Goal: Task Accomplishment & Management: Manage account settings

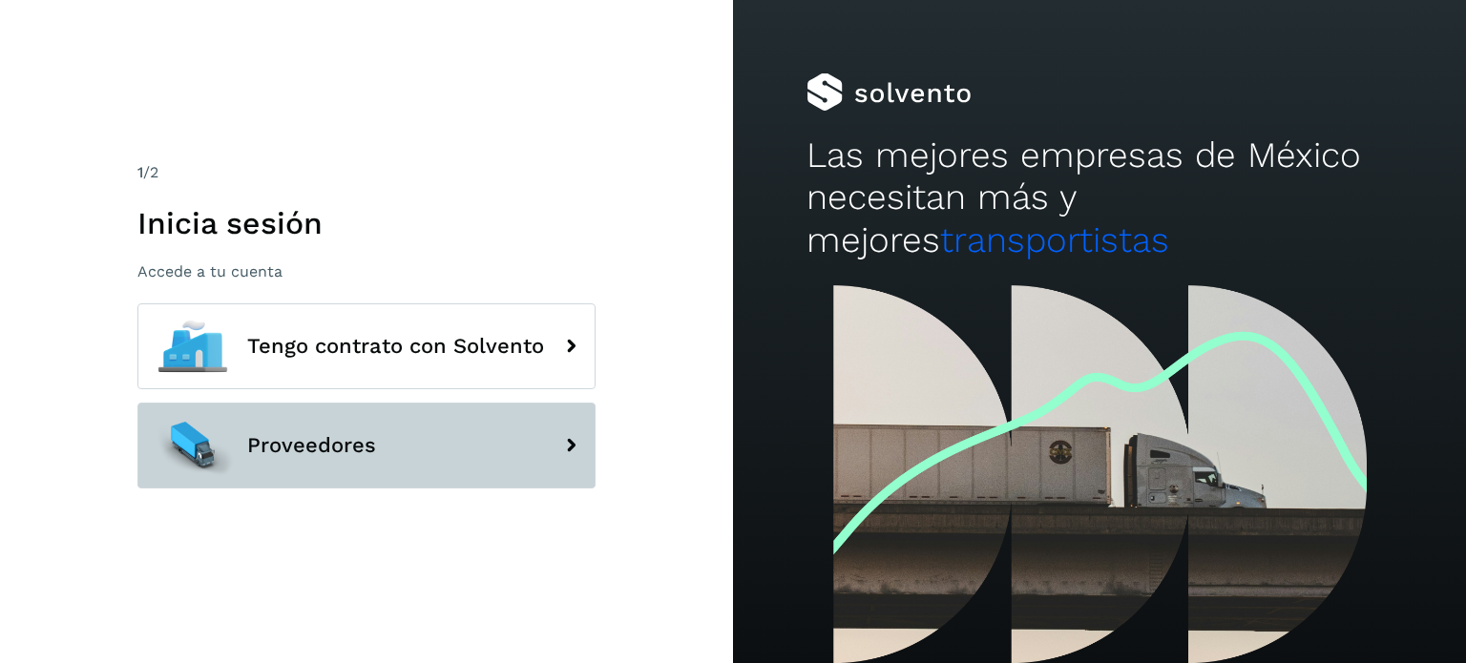
click at [310, 434] on span "Proveedores" at bounding box center [311, 445] width 129 height 23
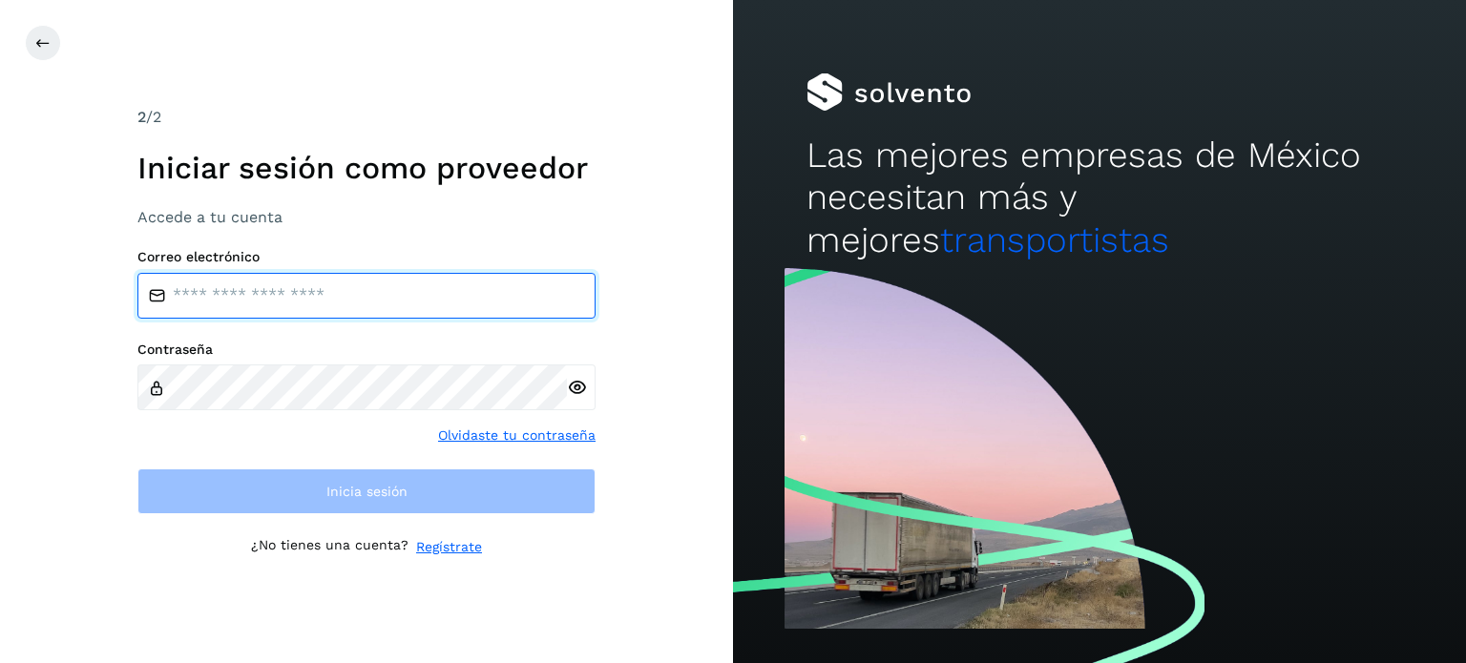
type input "**********"
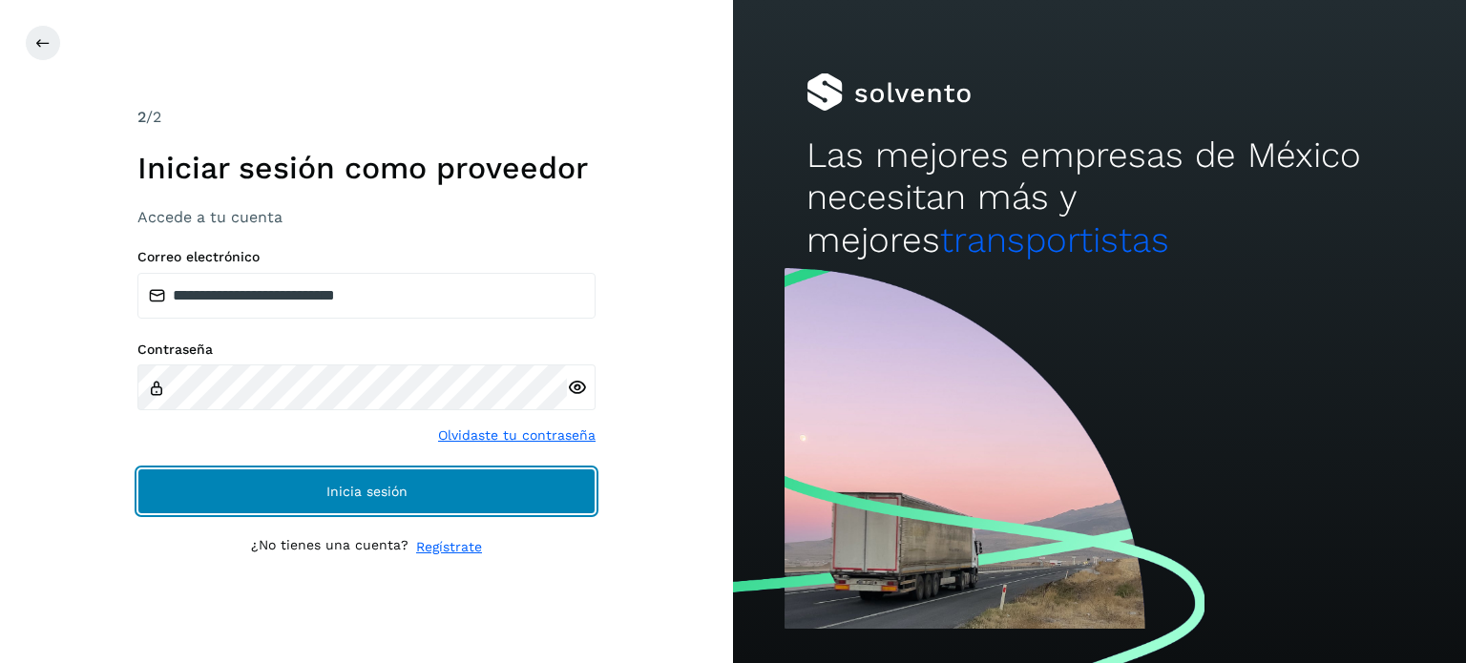
click at [246, 508] on button "Inicia sesión" at bounding box center [366, 492] width 458 height 46
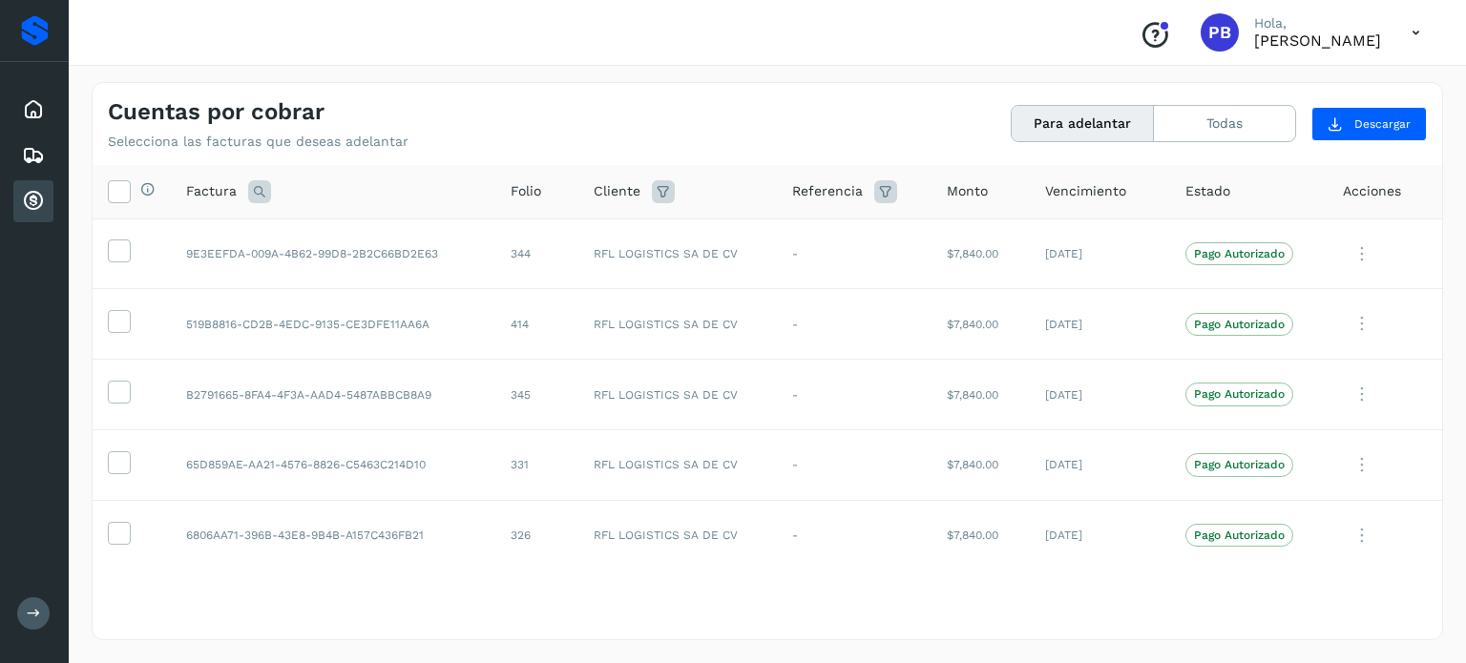
drag, startPoint x: 1042, startPoint y: 114, endPoint x: 1106, endPoint y: 137, distance: 67.9
click at [1044, 114] on button "Para adelantar" at bounding box center [1083, 123] width 142 height 35
click at [123, 194] on icon at bounding box center [119, 190] width 20 height 20
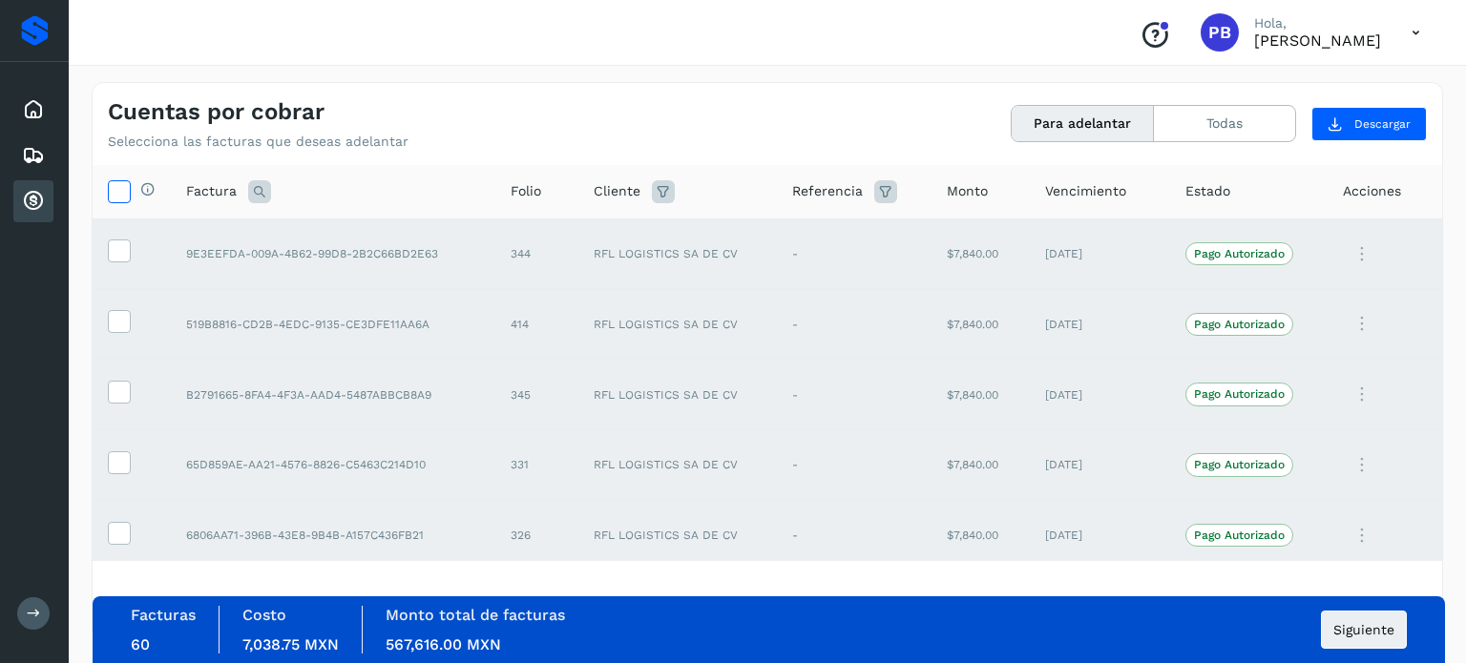
click at [115, 191] on icon at bounding box center [119, 190] width 20 height 20
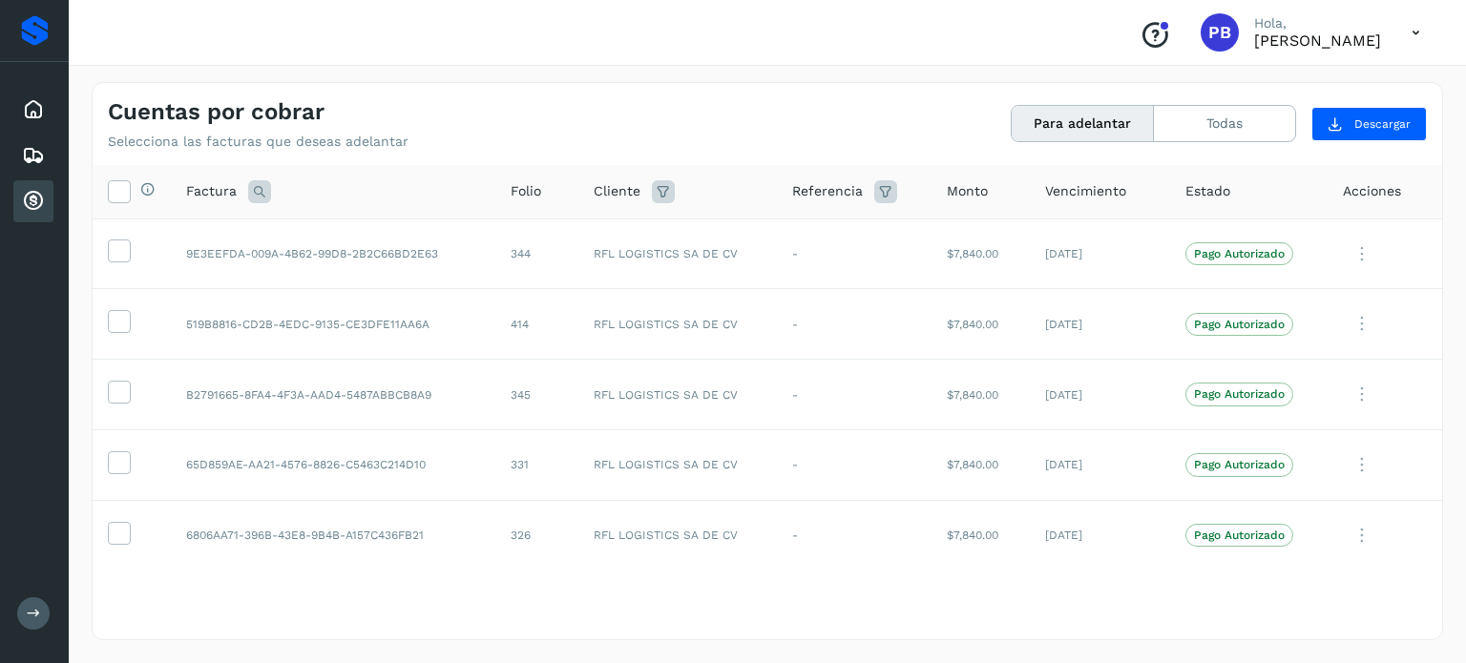
drag, startPoint x: 126, startPoint y: 193, endPoint x: 259, endPoint y: 187, distance: 132.8
click at [125, 193] on icon at bounding box center [119, 190] width 20 height 20
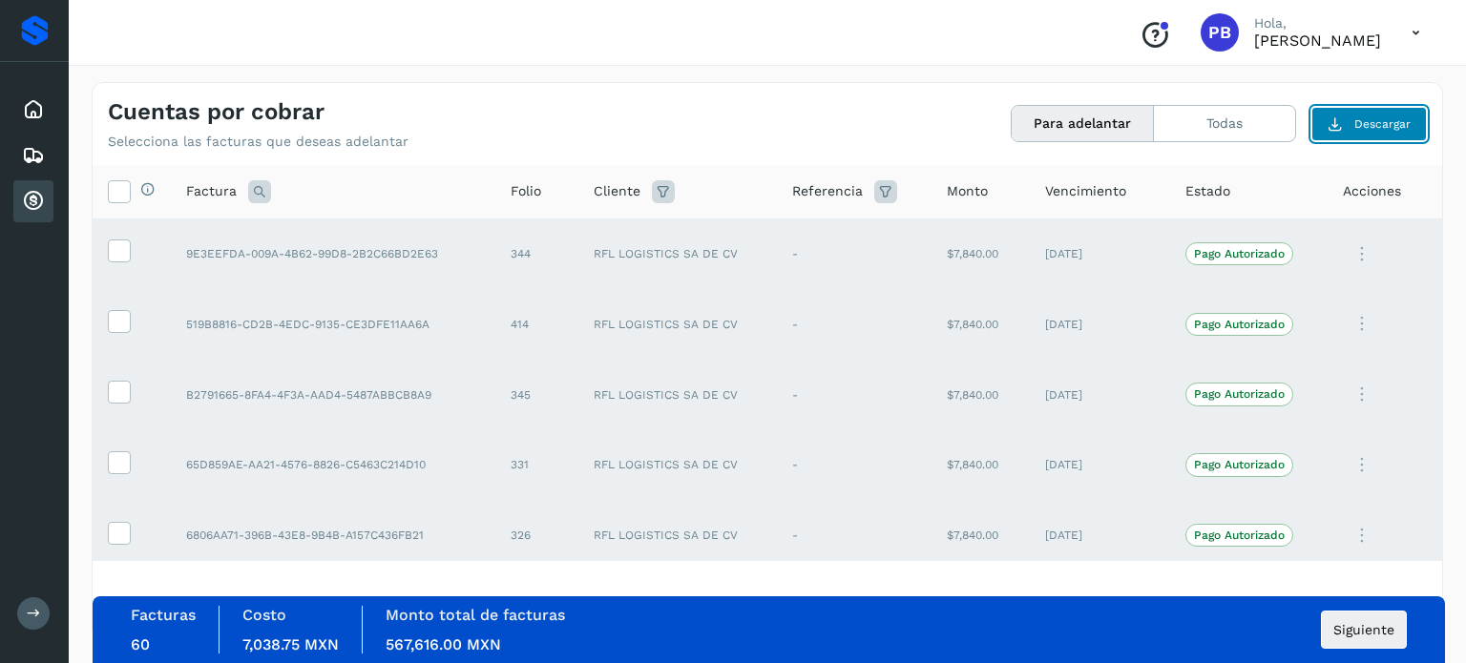
click at [1364, 118] on span "Descargar" at bounding box center [1383, 124] width 56 height 17
